Goal: Find specific page/section: Find specific page/section

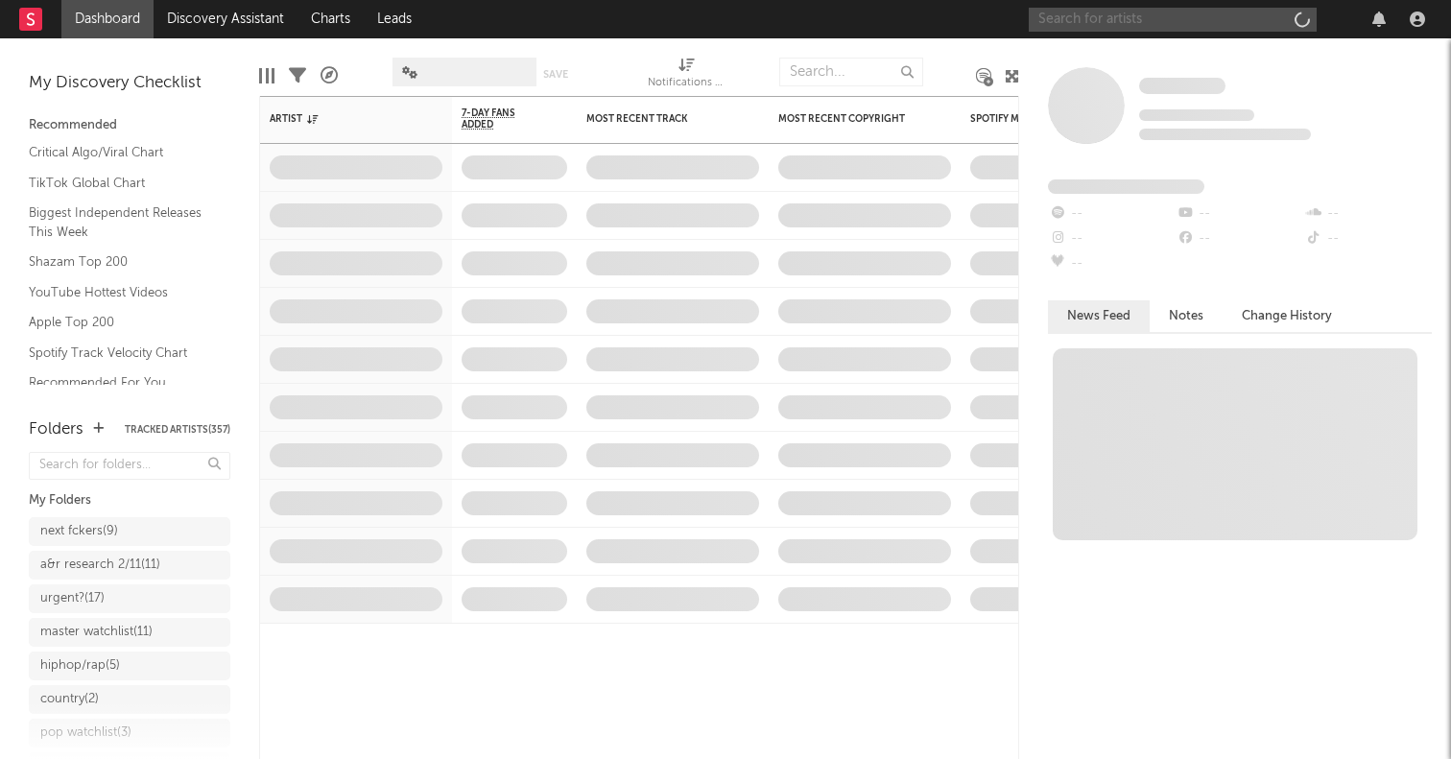
click at [1144, 23] on input "text" at bounding box center [1172, 20] width 288 height 24
type input "nep"
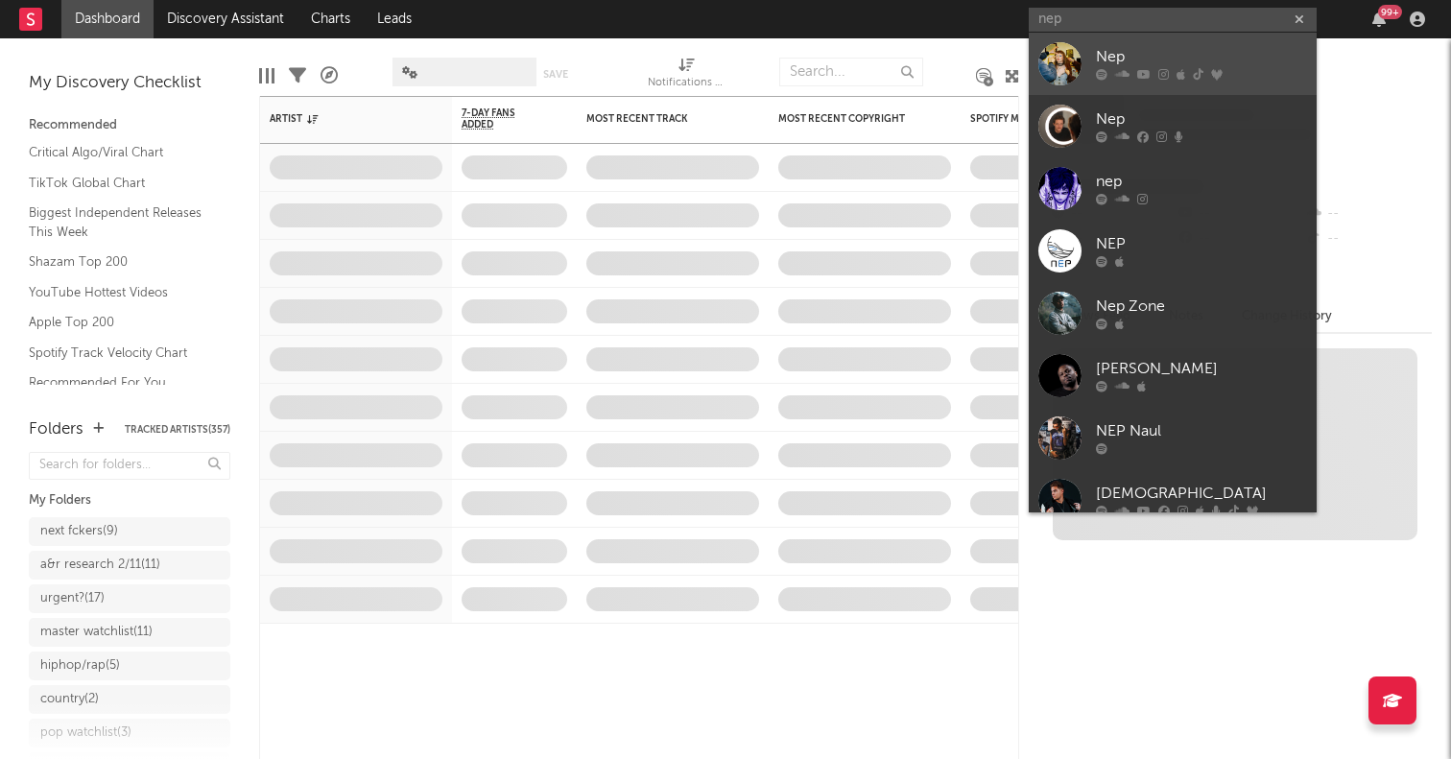
click at [1051, 52] on div at bounding box center [1059, 63] width 43 height 43
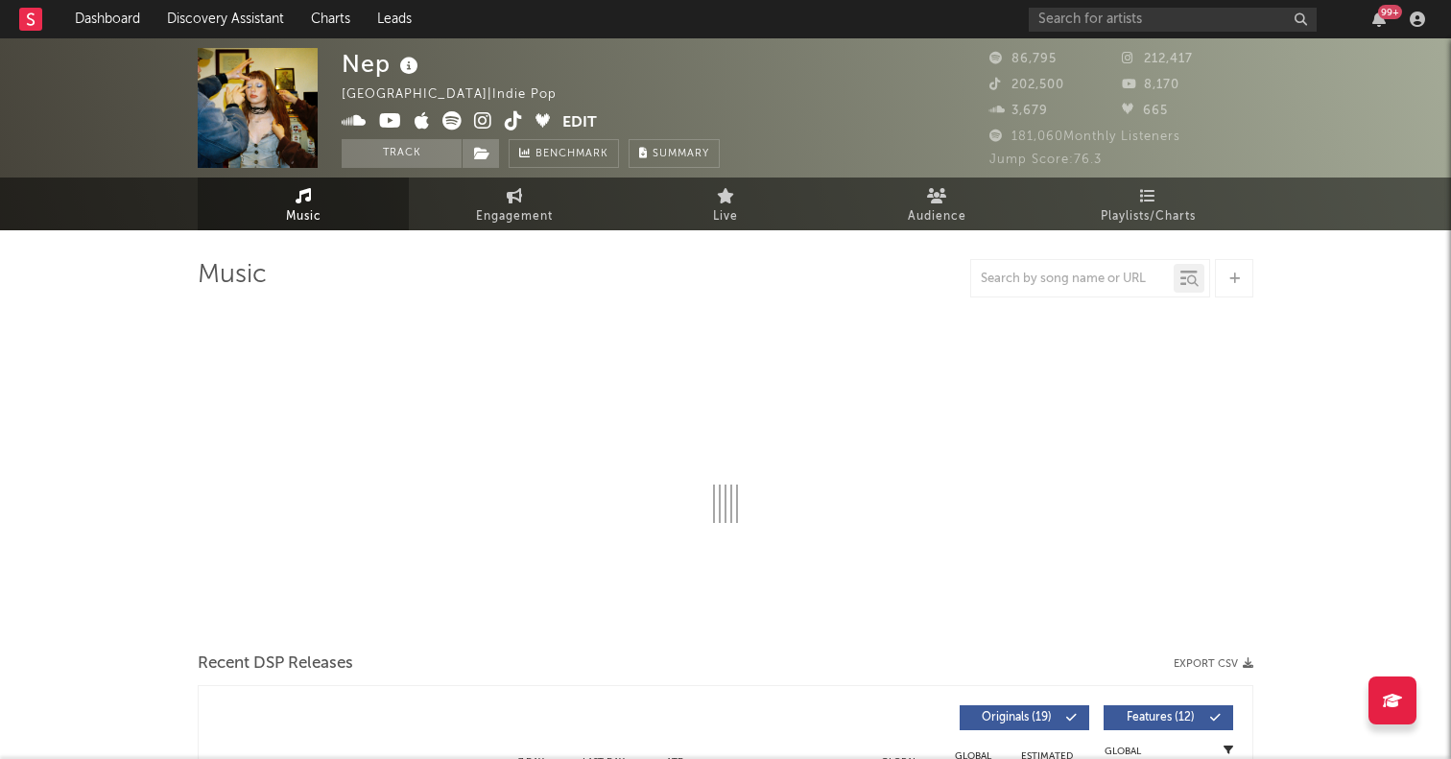
select select "6m"
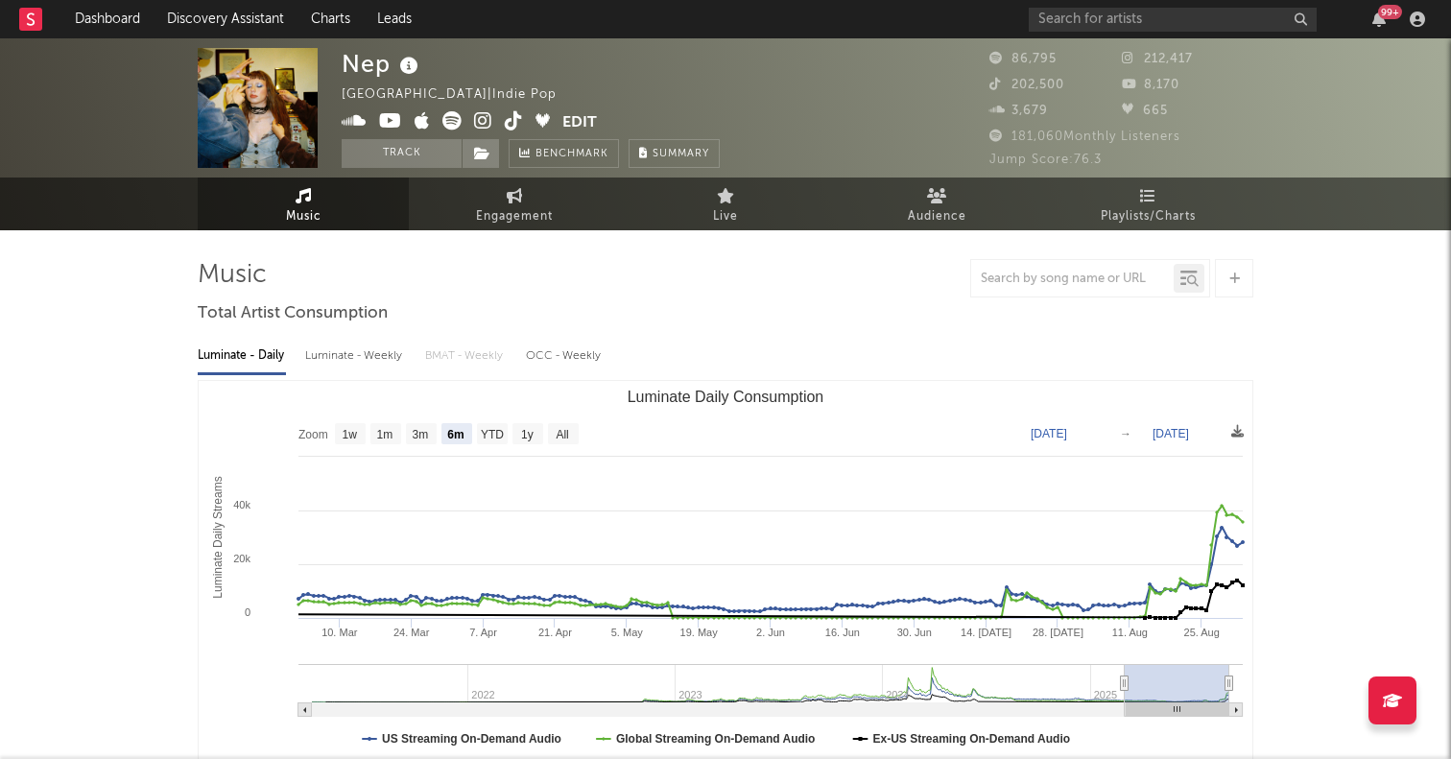
click at [477, 123] on icon at bounding box center [483, 120] width 18 height 19
